Goal: Task Accomplishment & Management: Manage account settings

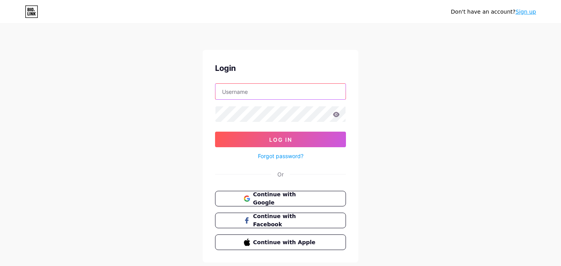
click at [253, 92] on input "text" at bounding box center [281, 92] width 130 height 16
click at [254, 95] on input "text" at bounding box center [281, 92] width 130 height 16
type input "skull"
type input "ikhsaan"
click at [215, 132] on button "Log In" at bounding box center [280, 140] width 131 height 16
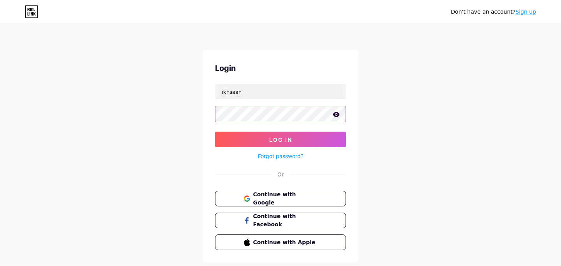
click at [215, 132] on button "Log In" at bounding box center [280, 140] width 131 height 16
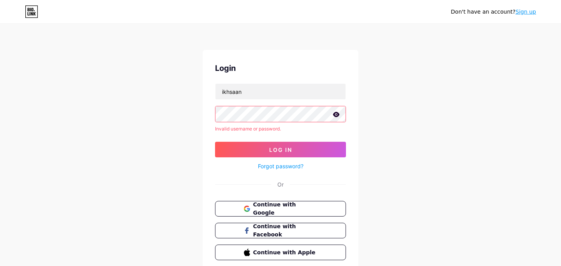
click at [334, 113] on icon at bounding box center [336, 114] width 7 height 5
click at [262, 90] on input "ikhsaan" at bounding box center [281, 92] width 130 height 16
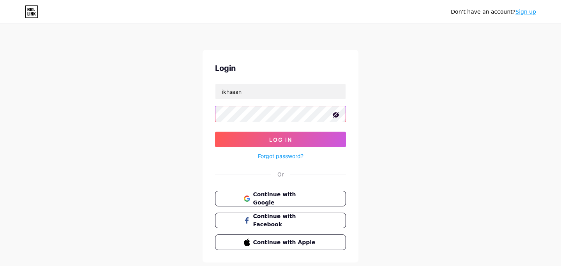
click at [215, 132] on button "Log In" at bounding box center [280, 140] width 131 height 16
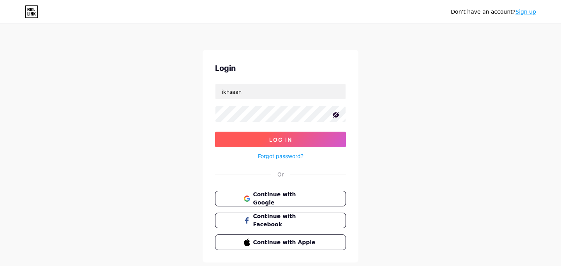
click at [306, 137] on button "Log In" at bounding box center [280, 140] width 131 height 16
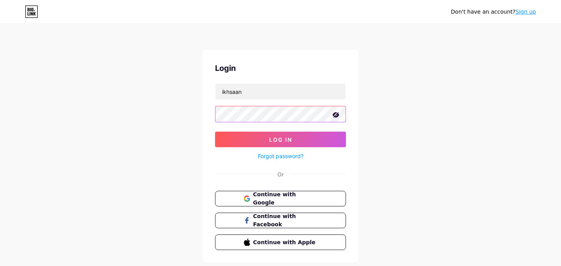
click at [215, 132] on button "Log In" at bounding box center [280, 140] width 131 height 16
